Goal: Transaction & Acquisition: Obtain resource

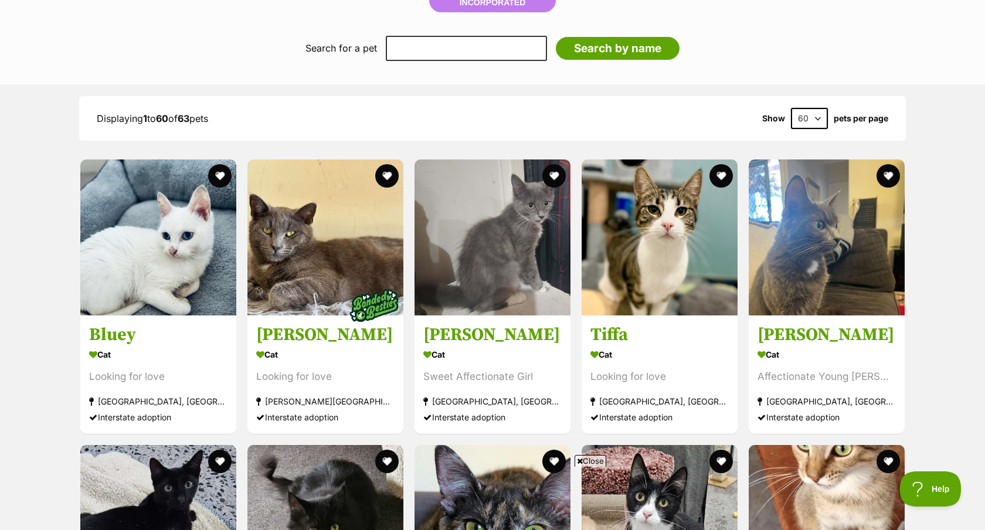
scroll to position [1149, 0]
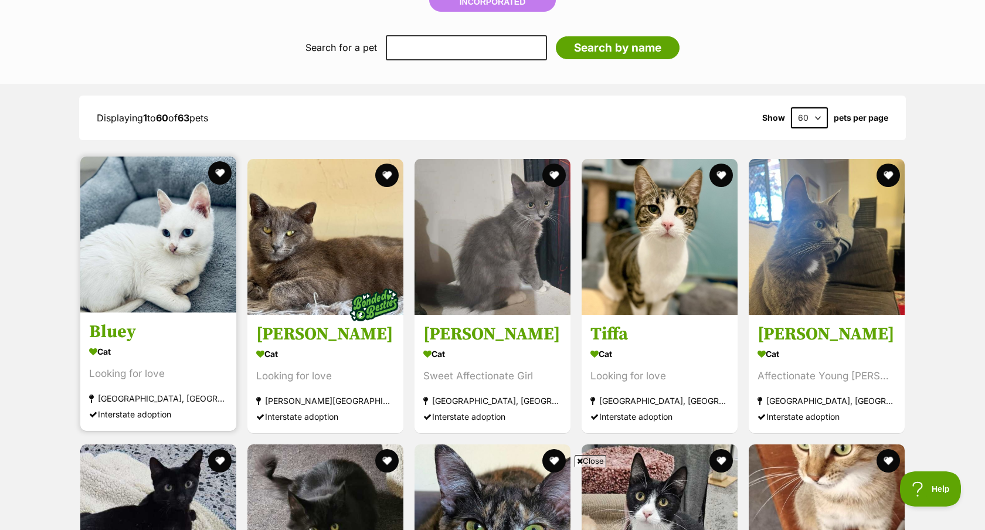
click at [155, 264] on img at bounding box center [158, 235] width 156 height 156
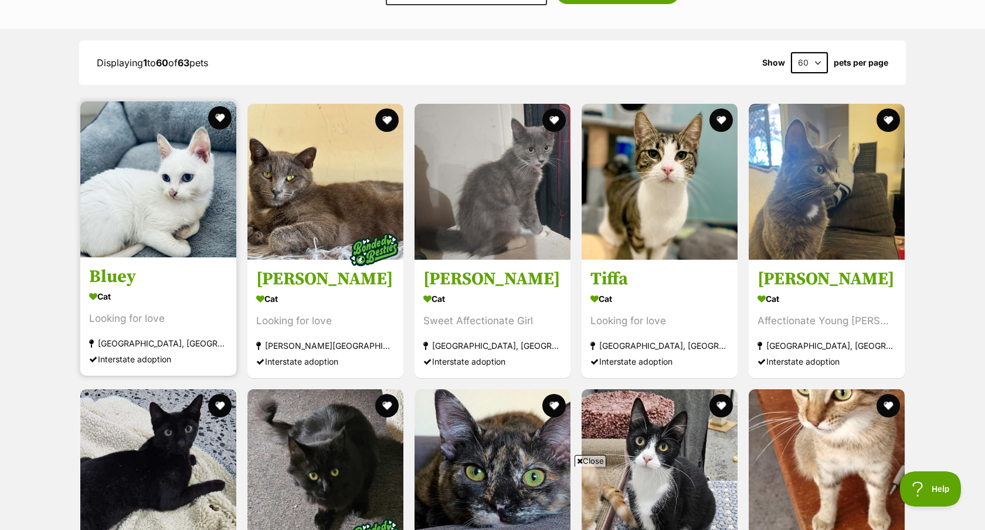
scroll to position [1209, 0]
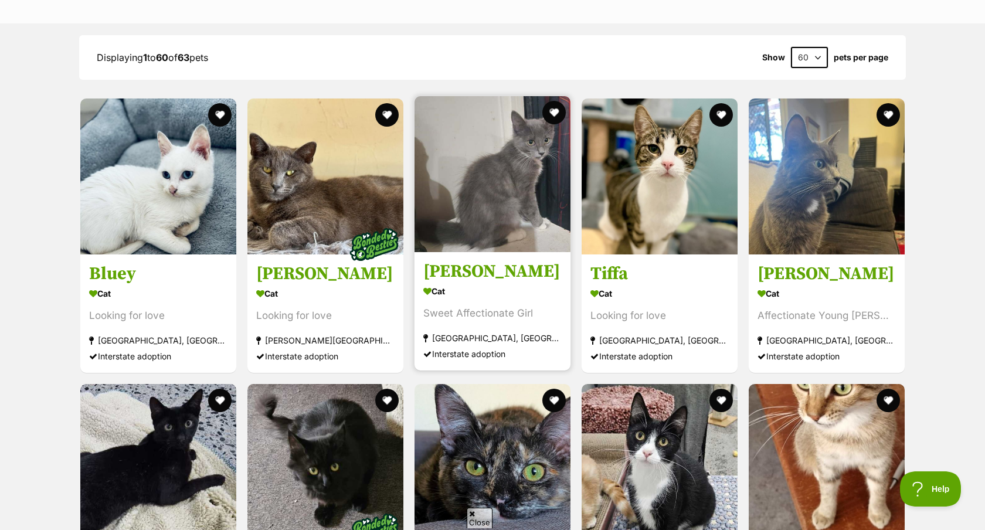
click at [476, 188] on img at bounding box center [493, 174] width 156 height 156
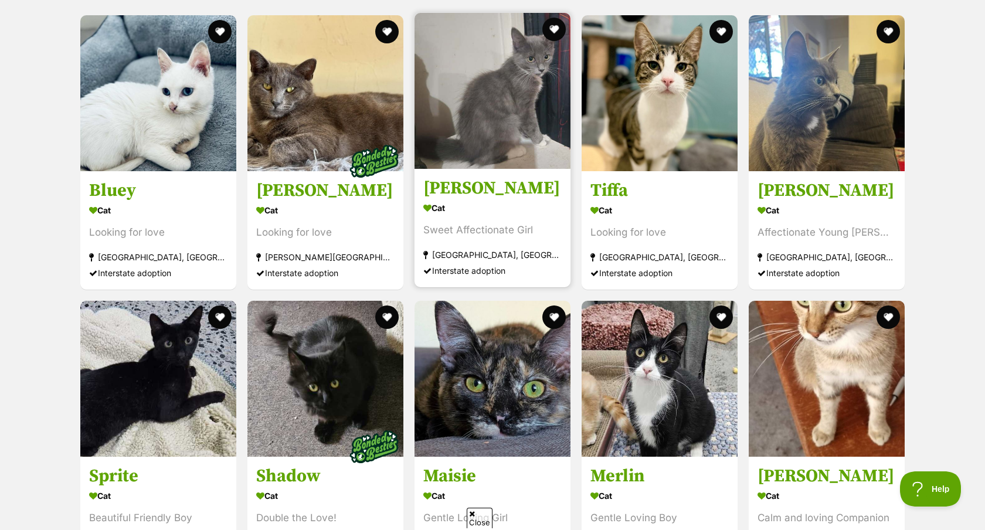
scroll to position [1294, 0]
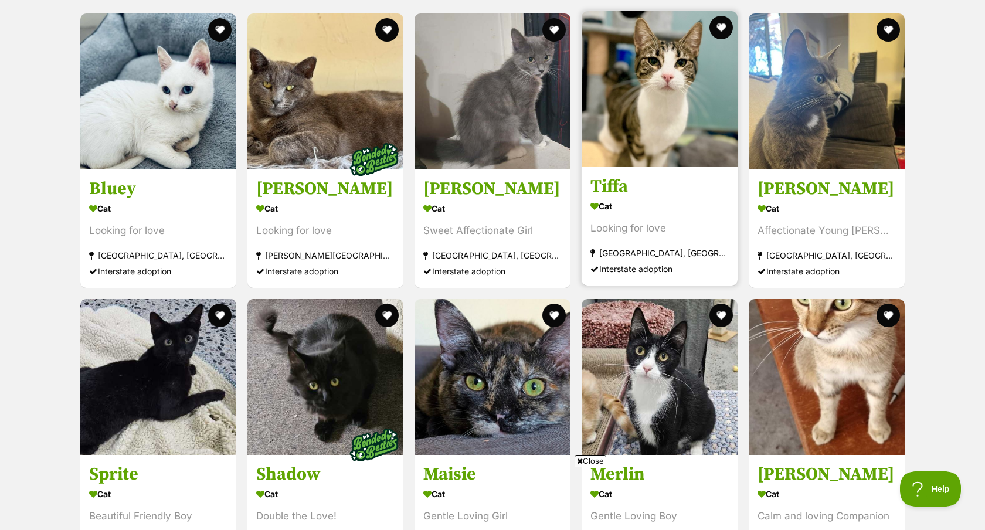
click at [634, 107] on img at bounding box center [660, 89] width 156 height 156
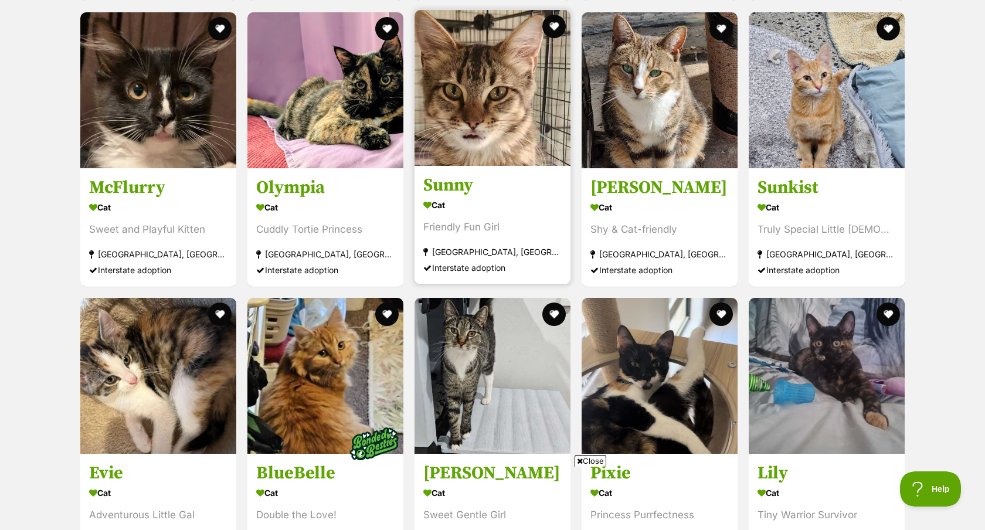
scroll to position [1870, 0]
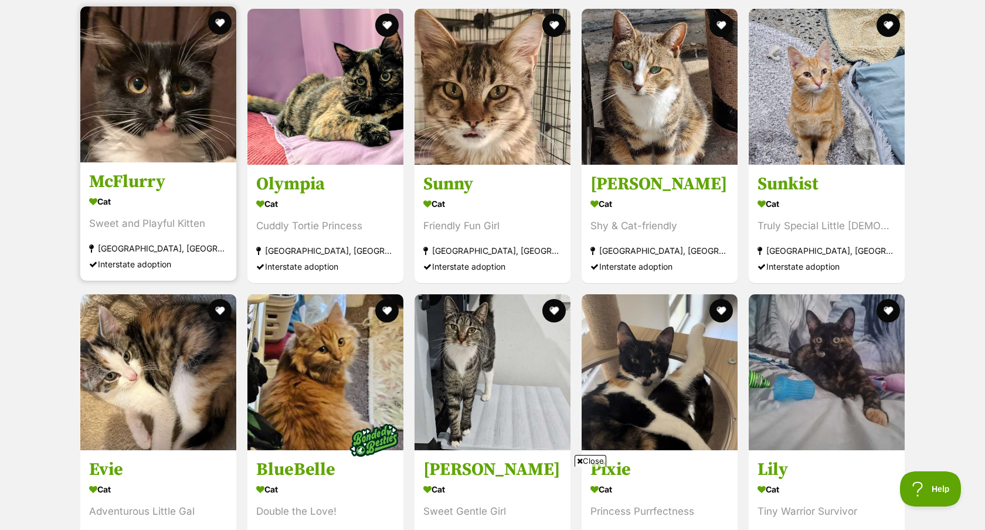
click at [151, 118] on img at bounding box center [158, 84] width 156 height 156
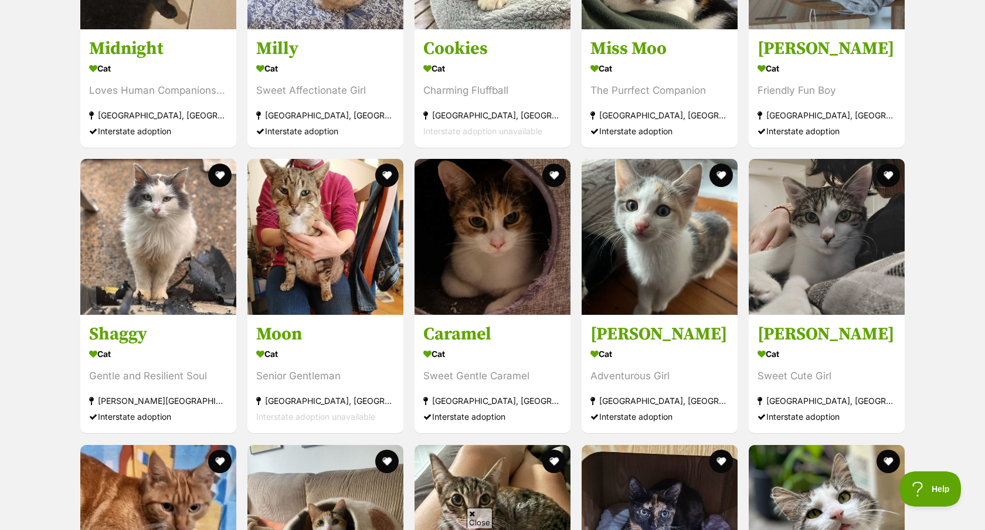
scroll to position [3195, 0]
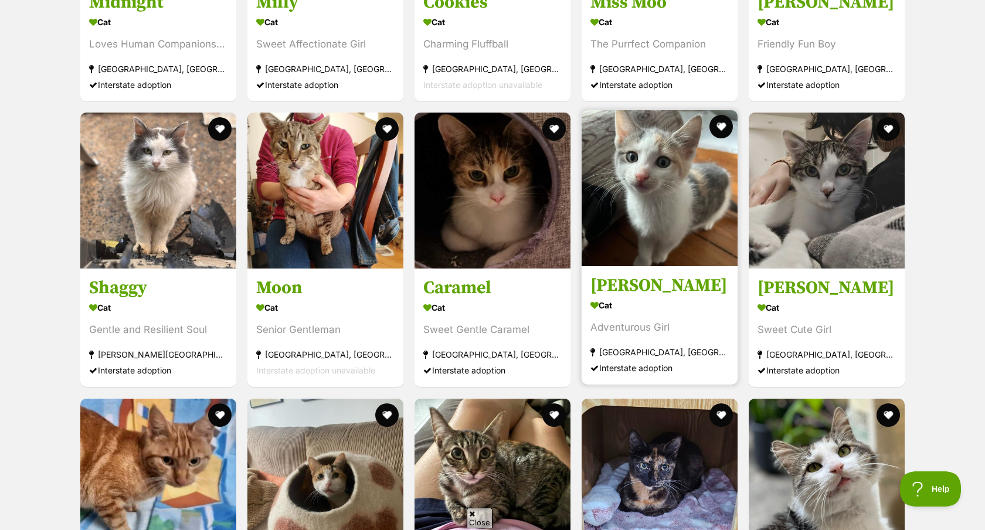
click at [636, 176] on img at bounding box center [660, 188] width 156 height 156
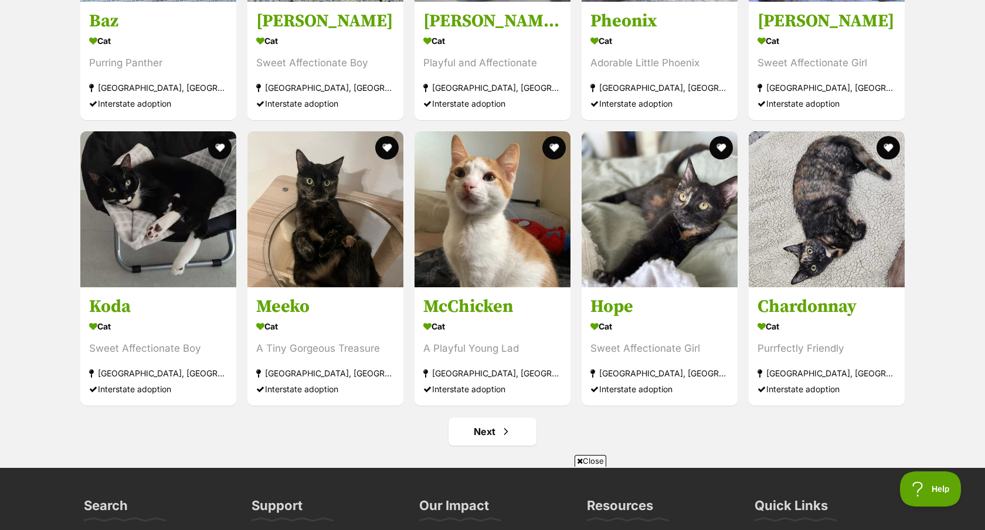
scroll to position [4382, 0]
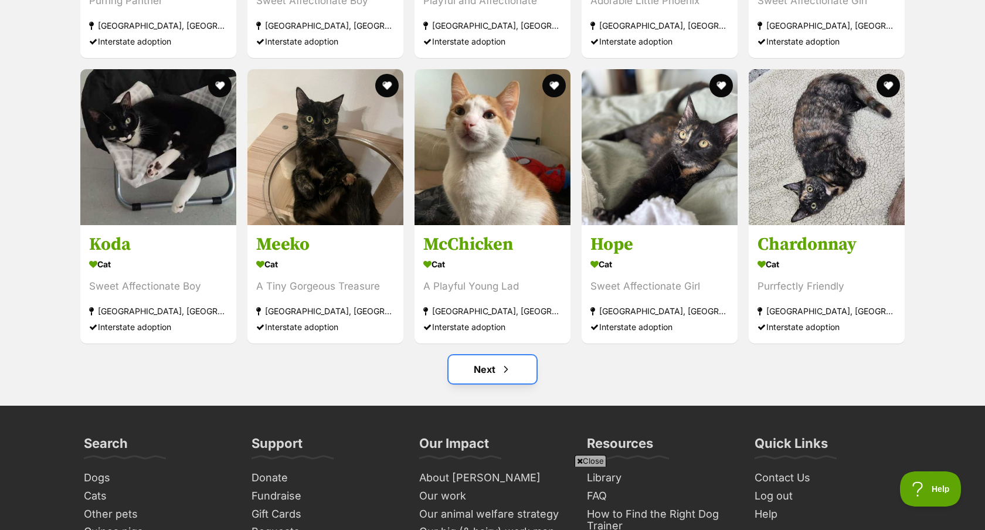
click at [482, 369] on link "Next" at bounding box center [493, 369] width 88 height 28
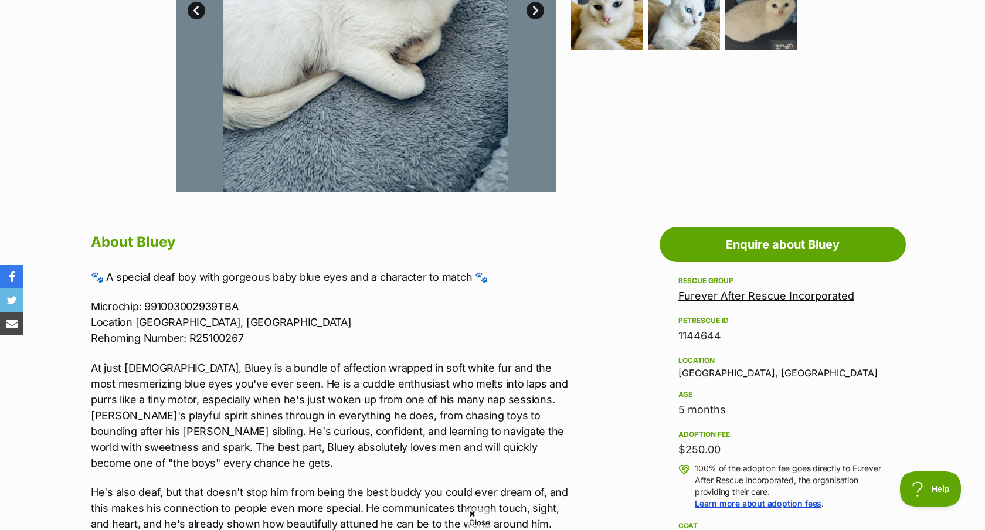
scroll to position [436, 0]
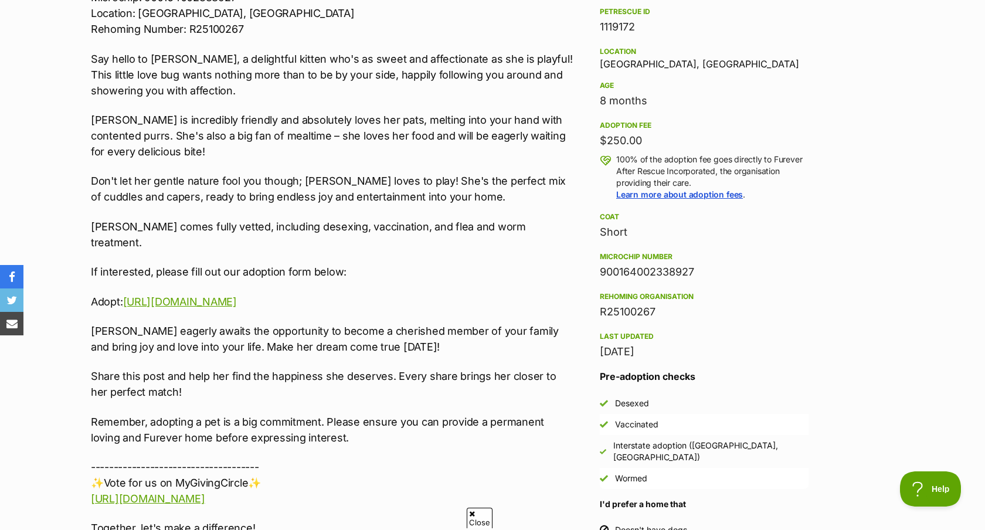
scroll to position [739, 0]
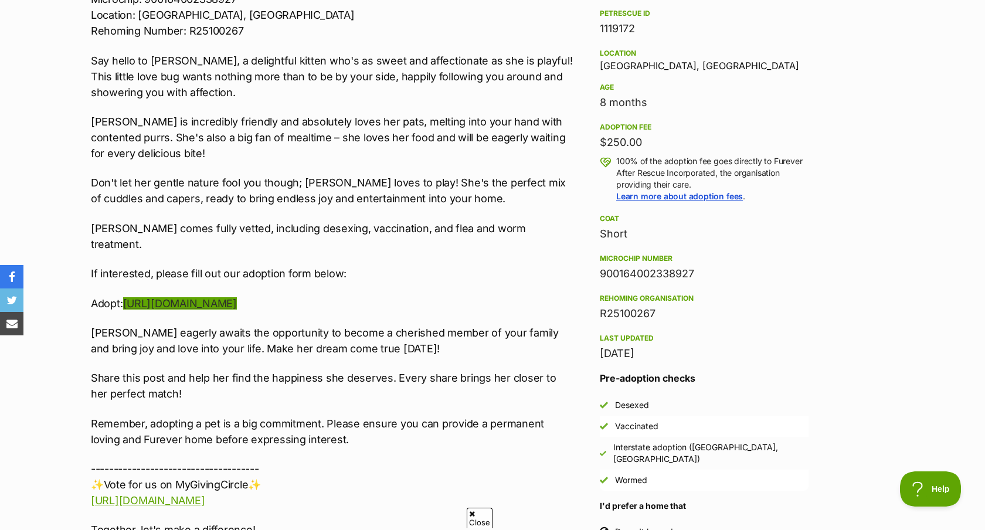
click at [186, 297] on link "https://forms.gle/Cq453bnsvLk79YzK7" at bounding box center [180, 303] width 114 height 12
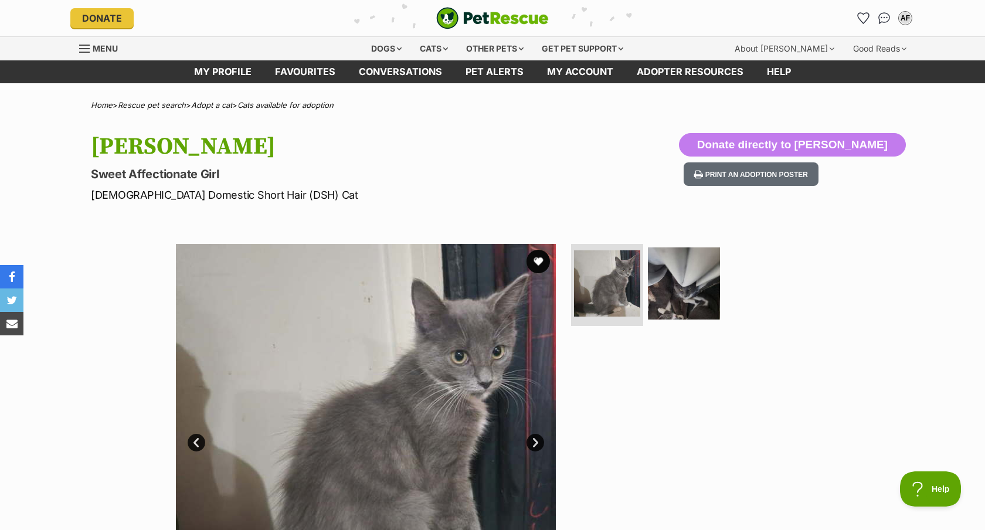
scroll to position [0, 0]
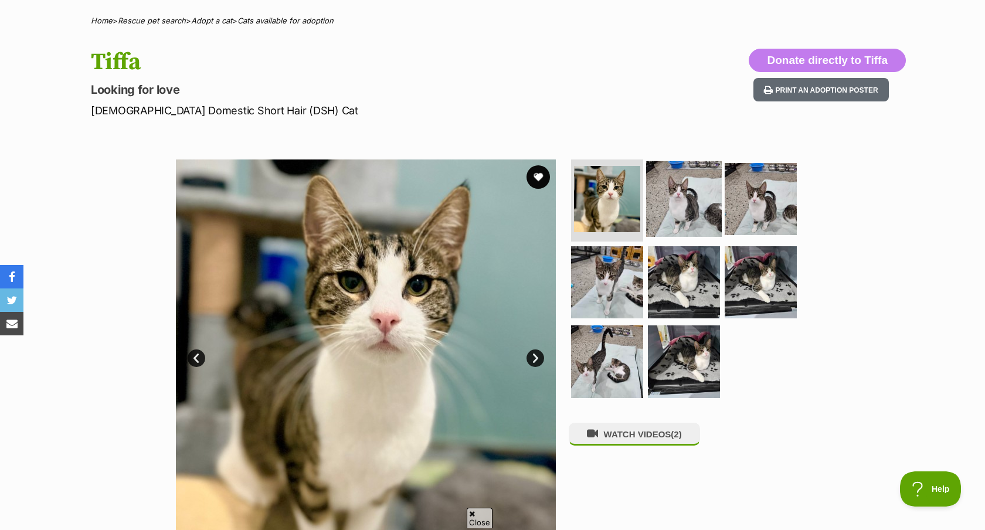
click at [655, 168] on img at bounding box center [684, 199] width 76 height 76
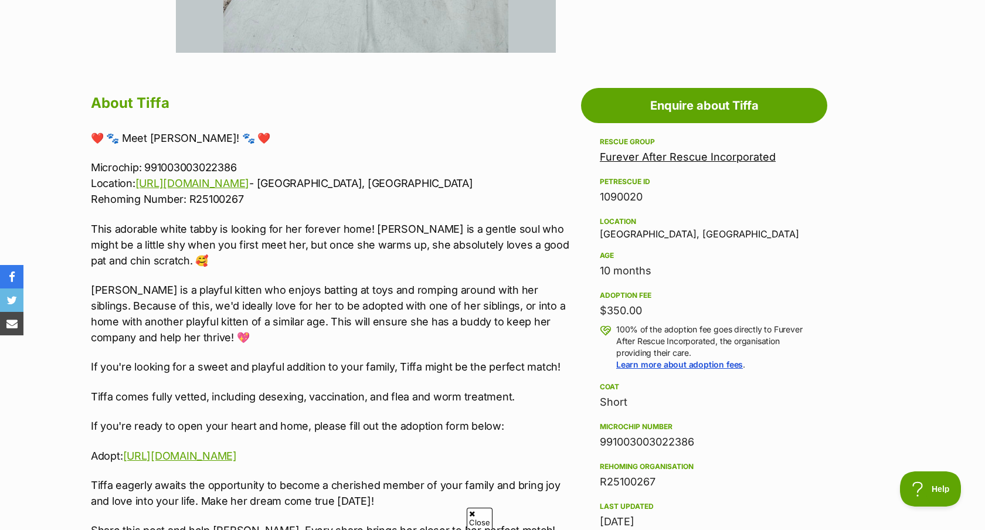
scroll to position [572, 0]
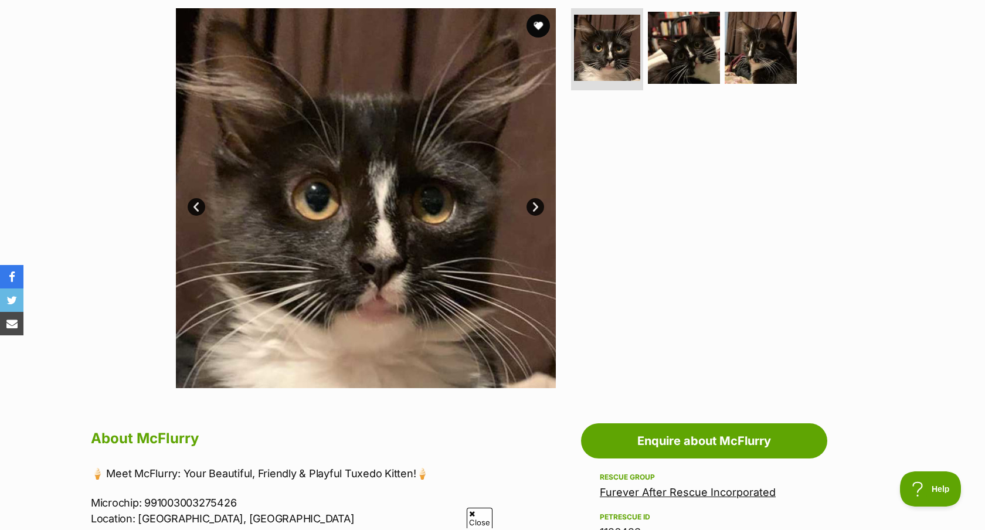
scroll to position [233, 0]
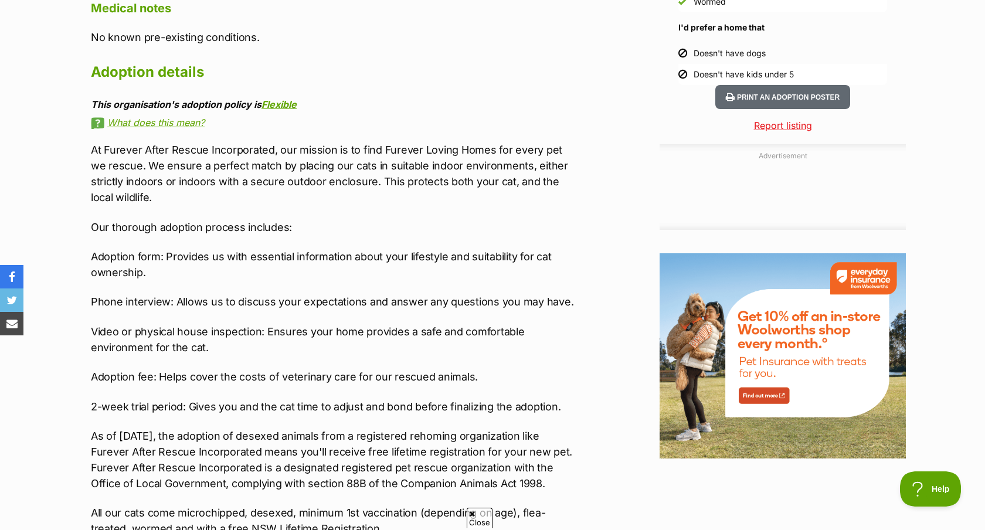
scroll to position [1235, 0]
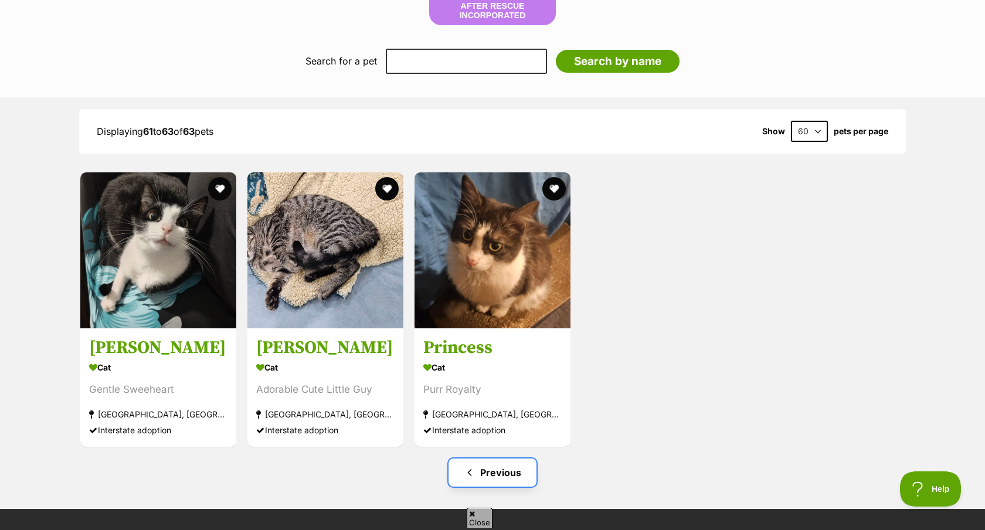
click at [484, 465] on link "Previous" at bounding box center [493, 473] width 88 height 28
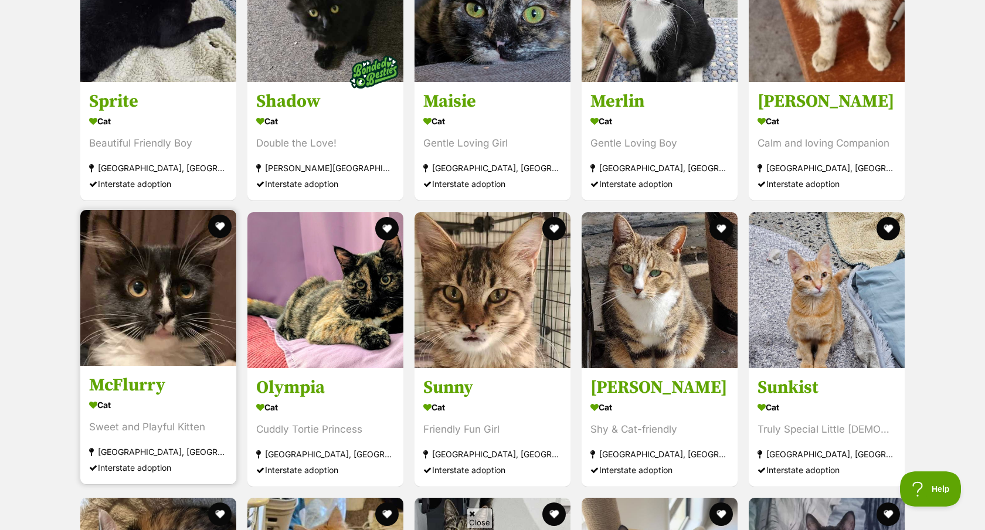
scroll to position [1666, 0]
click at [184, 298] on img at bounding box center [158, 288] width 156 height 156
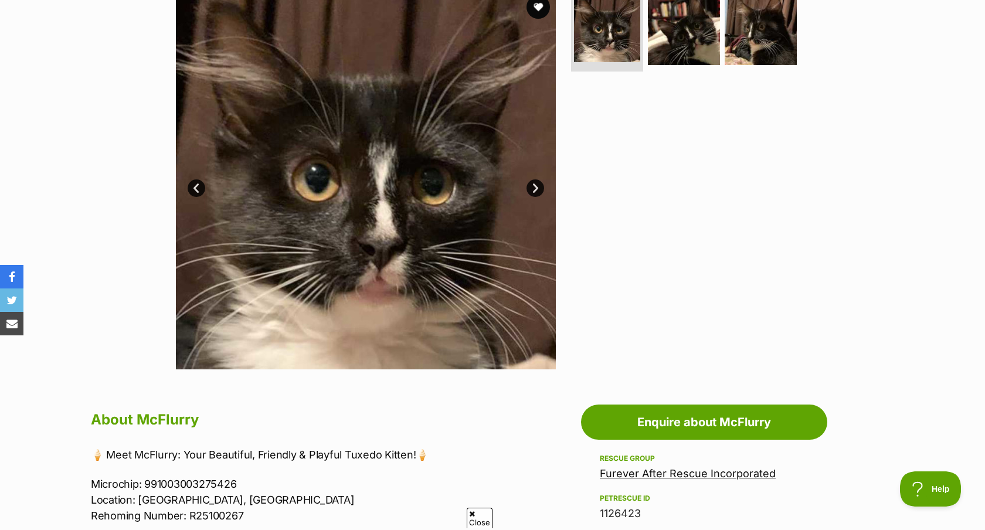
scroll to position [253, 0]
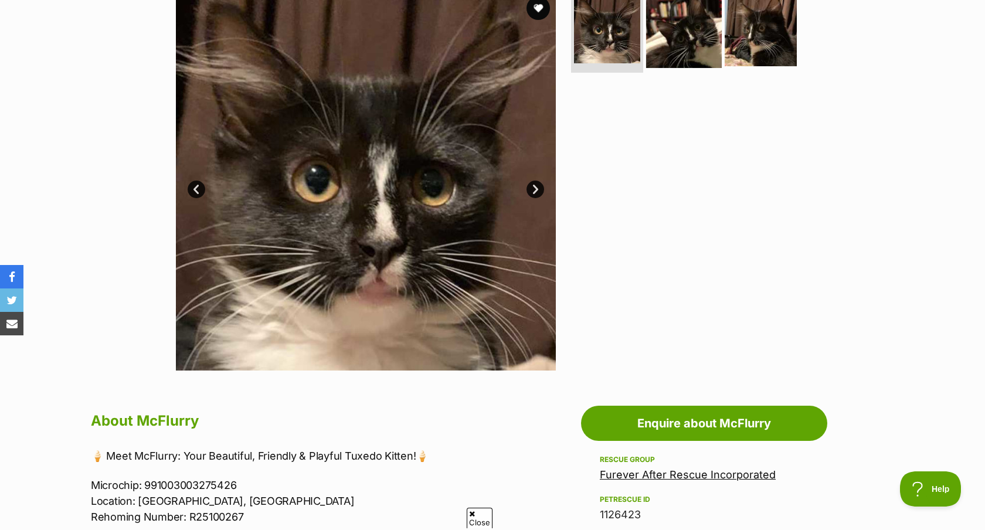
click at [690, 26] on img at bounding box center [684, 30] width 76 height 76
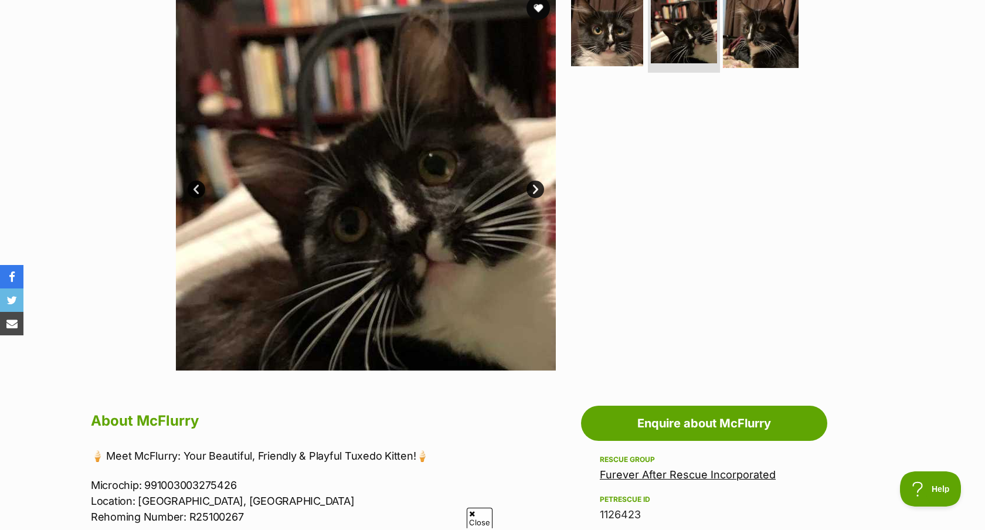
click at [747, 35] on img at bounding box center [761, 30] width 76 height 76
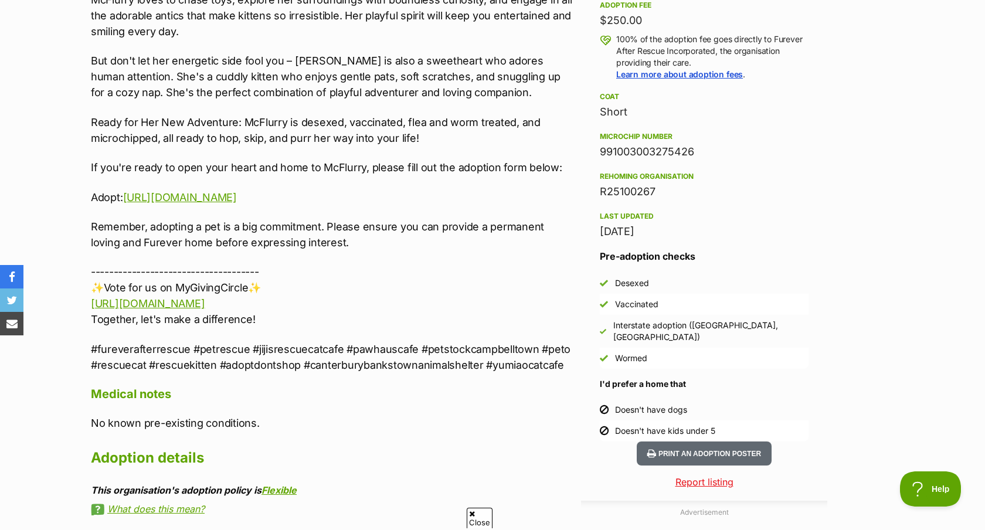
scroll to position [0, 0]
